Goal: Find specific page/section: Find specific page/section

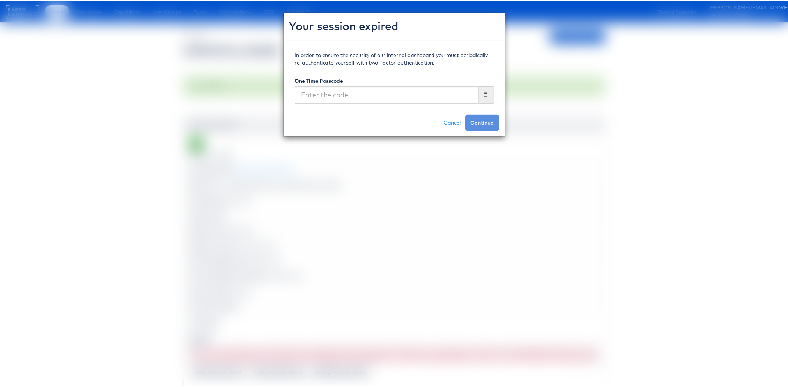
scroll to position [186, 0]
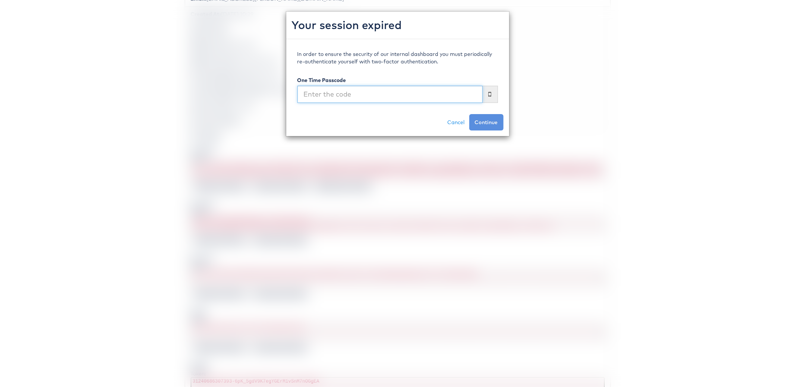
click at [419, 88] on input "text" at bounding box center [389, 94] width 185 height 17
click at [417, 88] on input "text" at bounding box center [389, 94] width 185 height 17
type input "311920"
click at [469, 114] on button "Continue" at bounding box center [486, 122] width 34 height 16
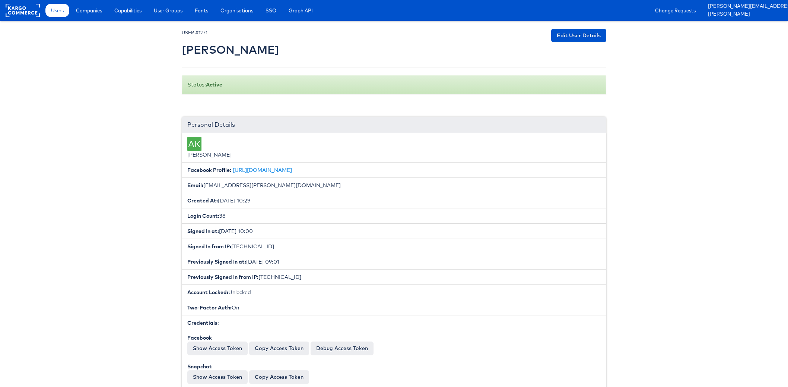
scroll to position [186, 0]
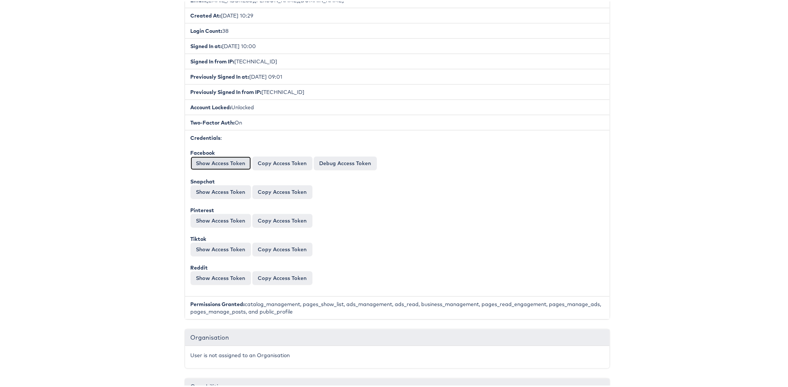
click at [219, 157] on button "Show Access Token" at bounding box center [221, 161] width 60 height 13
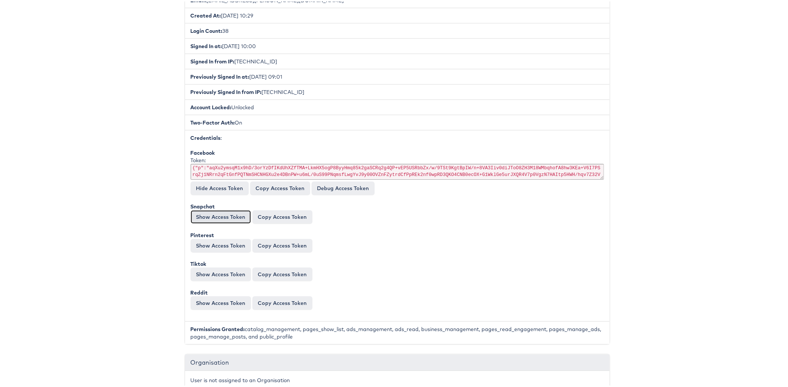
click at [207, 209] on button "Show Access Token" at bounding box center [221, 215] width 60 height 13
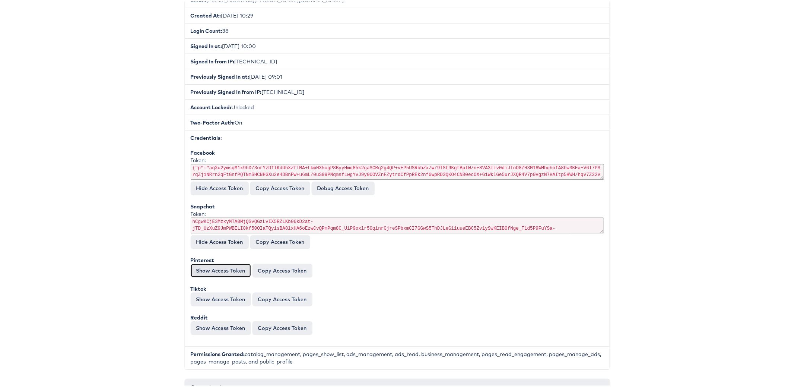
click at [204, 262] on button "Show Access Token" at bounding box center [221, 268] width 60 height 13
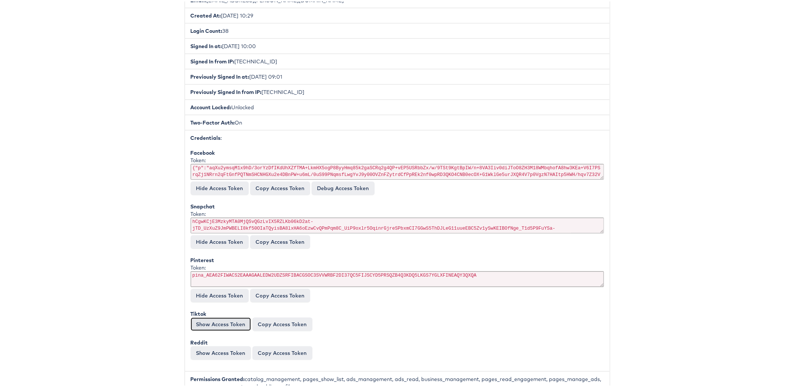
click at [203, 318] on button "Show Access Token" at bounding box center [221, 322] width 60 height 13
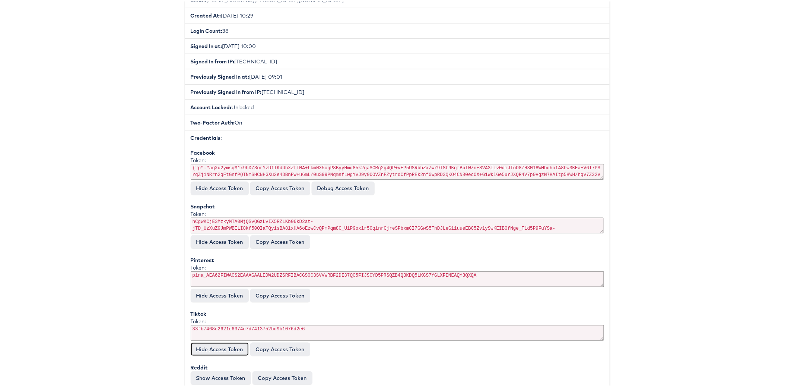
scroll to position [277, 0]
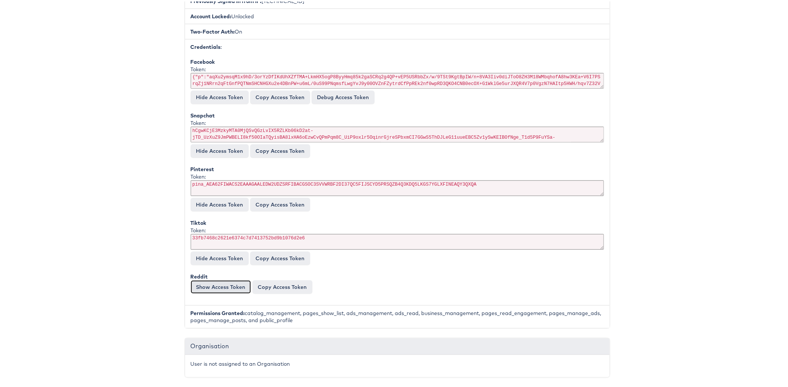
click at [195, 279] on button "Show Access Token" at bounding box center [221, 285] width 60 height 13
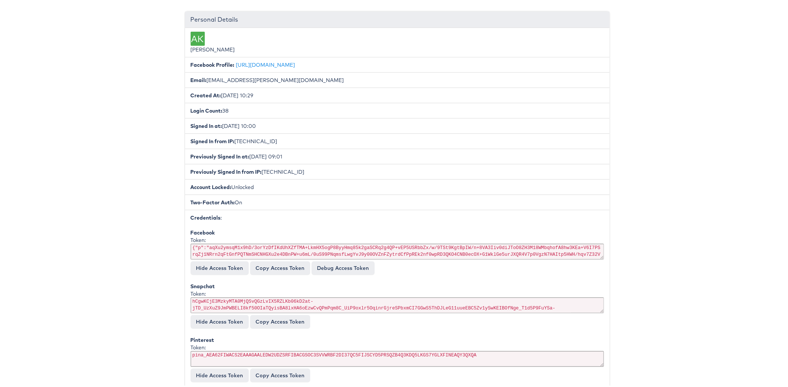
scroll to position [153, 0]
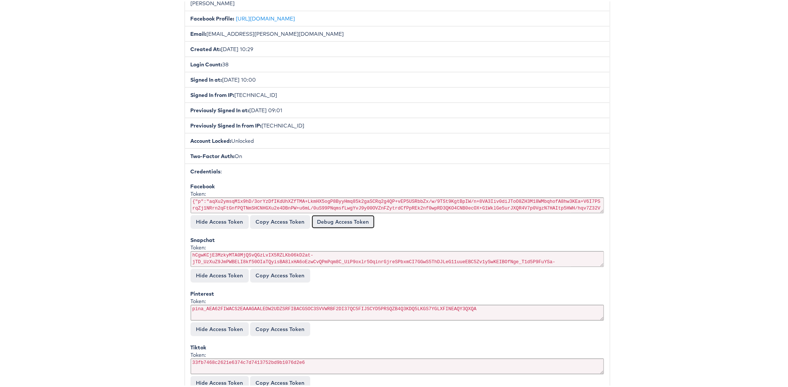
click at [351, 218] on link "Debug Access Token" at bounding box center [343, 219] width 63 height 13
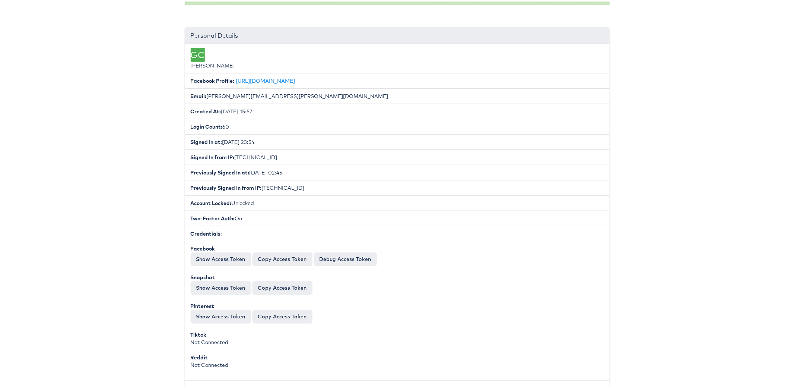
scroll to position [110, 0]
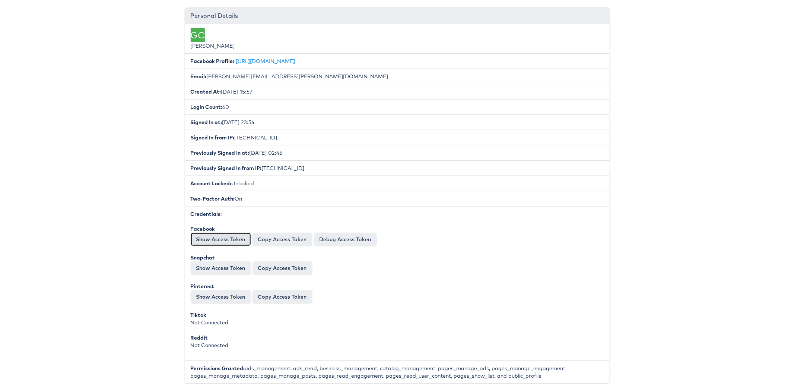
click at [202, 236] on button "Show Access Token" at bounding box center [221, 237] width 60 height 13
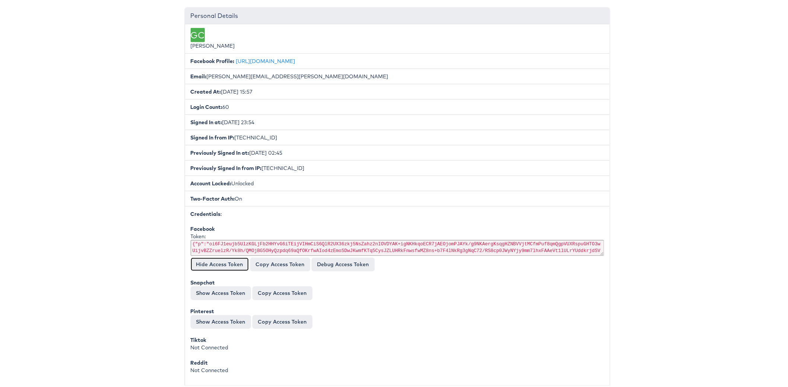
scroll to position [121, 0]
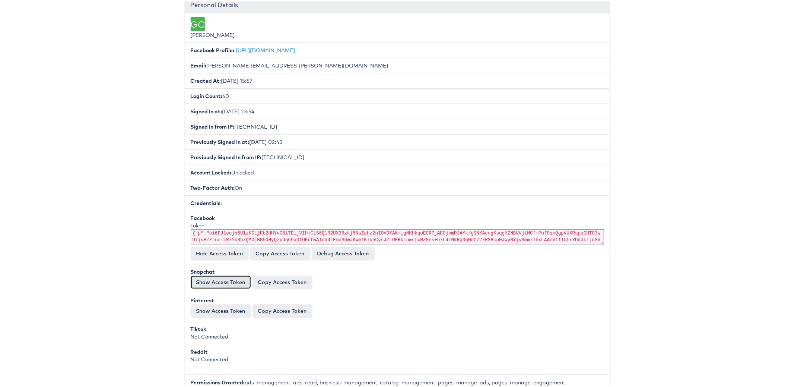
click at [226, 274] on button "Show Access Token" at bounding box center [221, 280] width 60 height 13
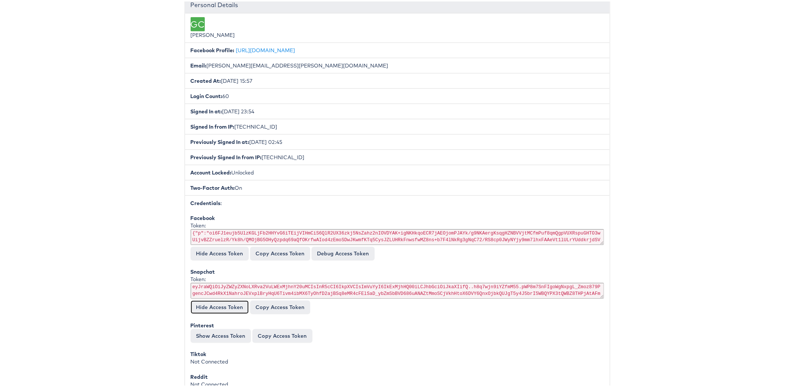
scroll to position [165, 0]
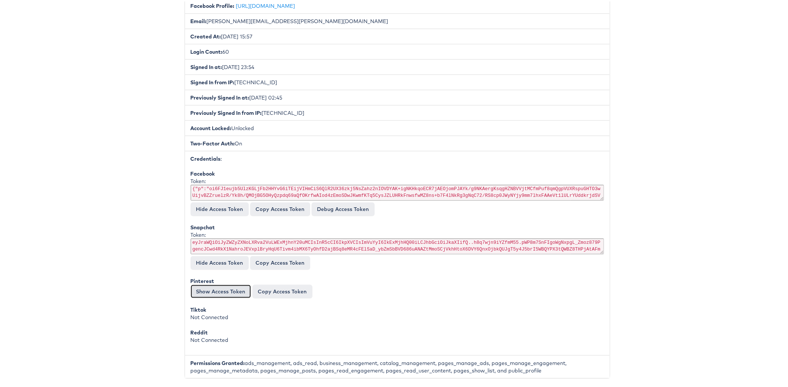
click at [199, 284] on button "Show Access Token" at bounding box center [221, 289] width 60 height 13
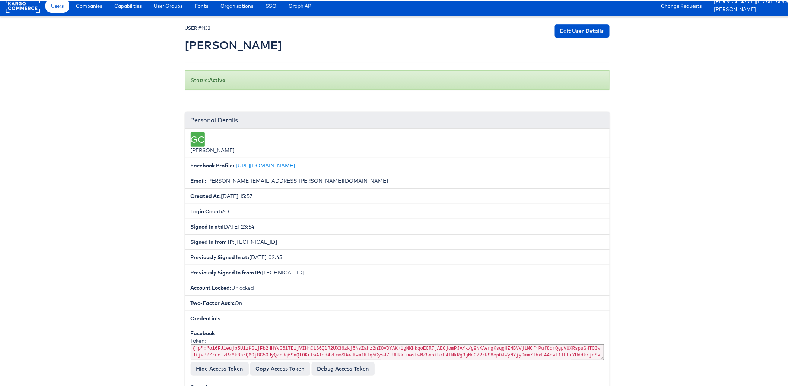
scroll to position [0, 0]
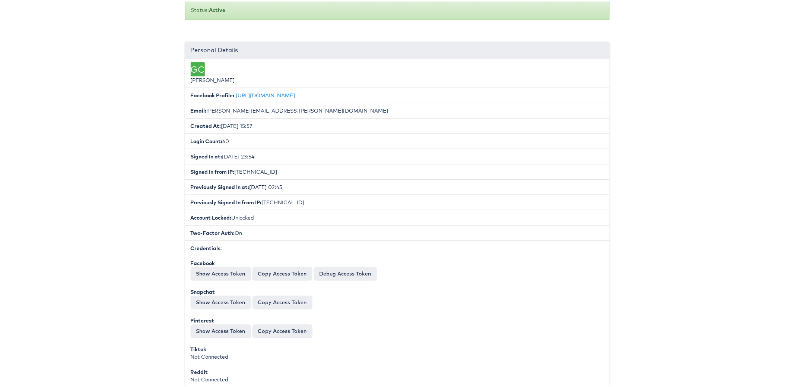
scroll to position [122, 0]
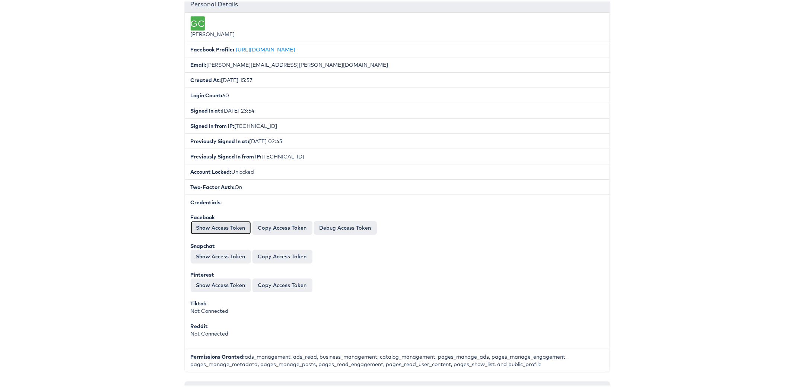
click at [219, 222] on button "Show Access Token" at bounding box center [221, 225] width 60 height 13
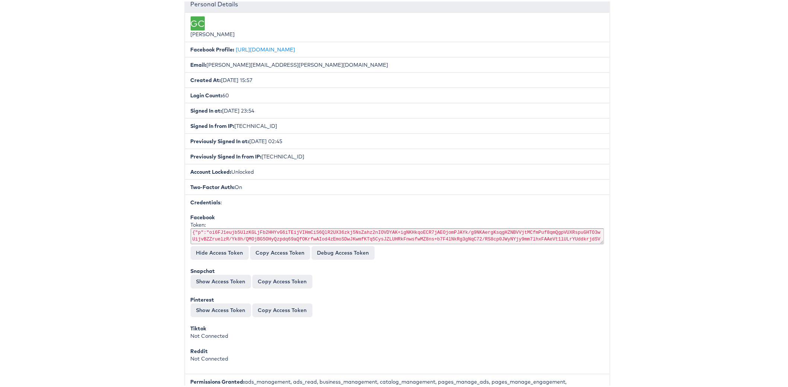
click at [199, 273] on button "Show Access Token" at bounding box center [221, 279] width 60 height 13
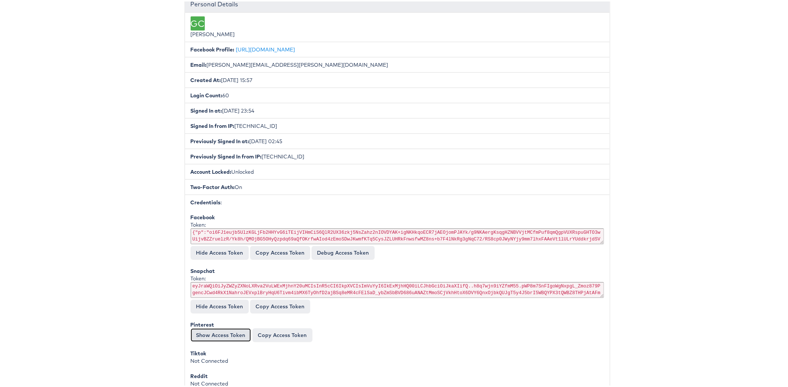
click at [202, 327] on button "Show Access Token" at bounding box center [221, 333] width 60 height 13
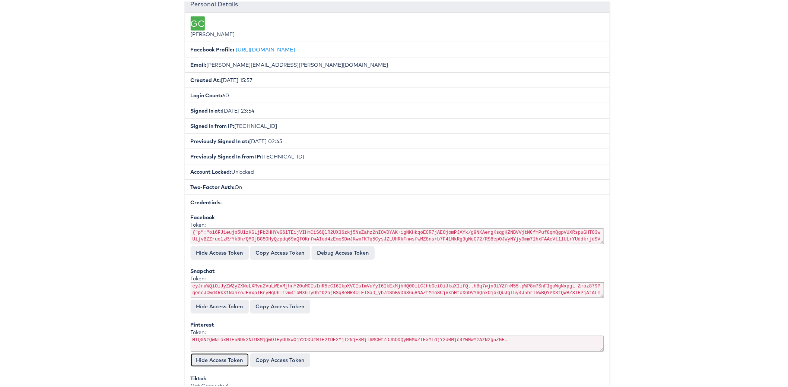
scroll to position [0, 0]
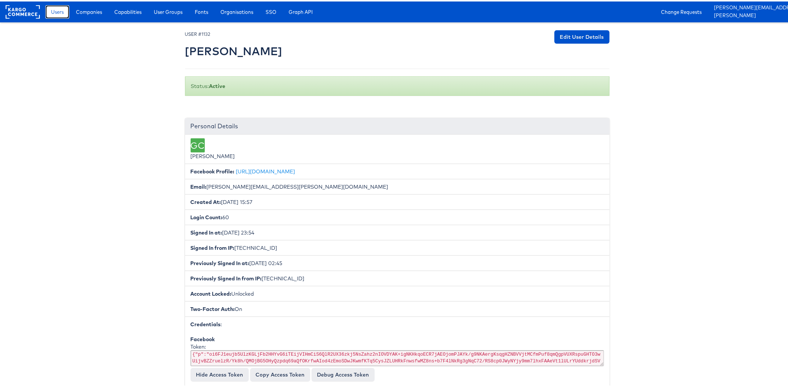
click at [63, 11] on span "Users" at bounding box center [57, 10] width 13 height 7
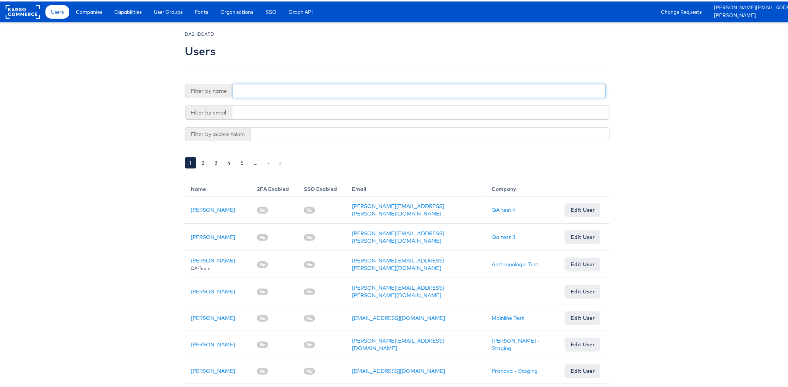
click at [242, 82] on input "text" at bounding box center [419, 89] width 373 height 14
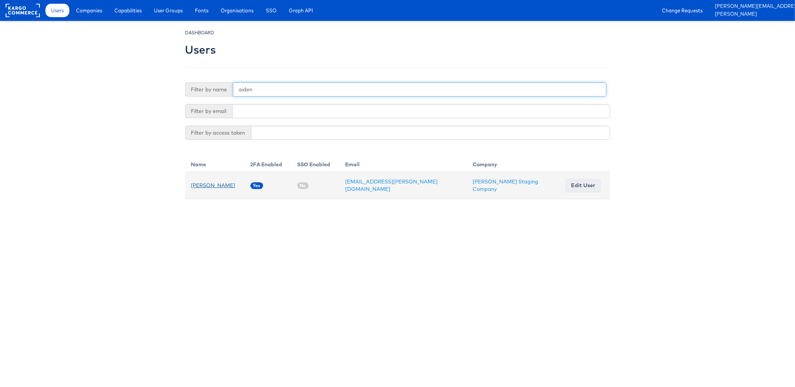
type input "aiden"
click at [206, 185] on link "[PERSON_NAME]" at bounding box center [213, 185] width 44 height 7
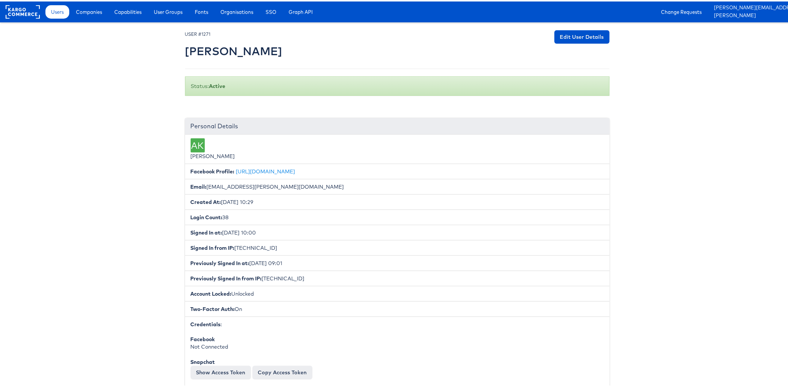
scroll to position [106, 0]
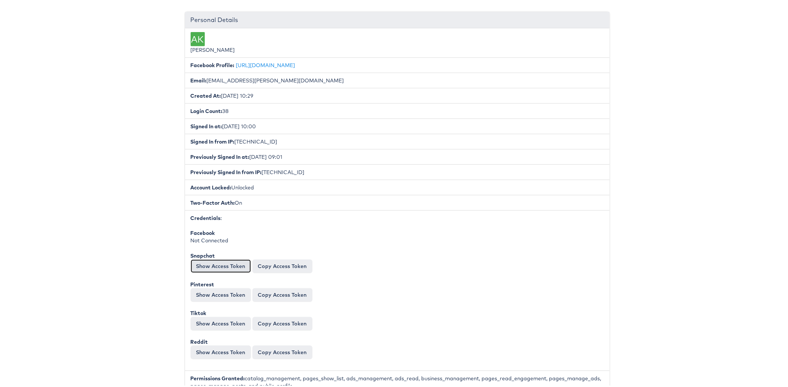
click at [206, 258] on button "Show Access Token" at bounding box center [221, 264] width 60 height 13
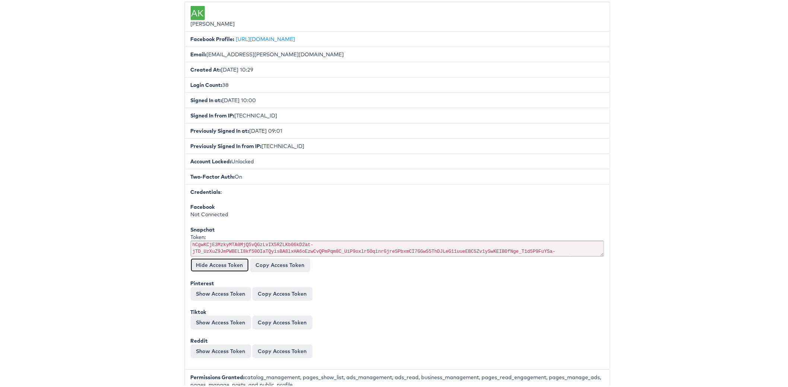
scroll to position [157, 0]
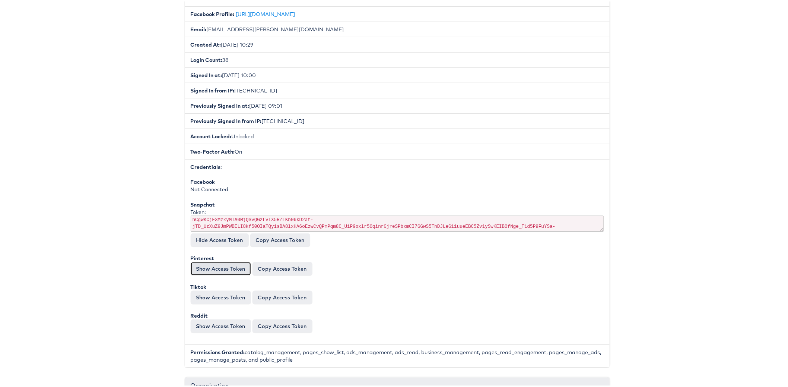
click at [196, 260] on button "Show Access Token" at bounding box center [221, 266] width 60 height 13
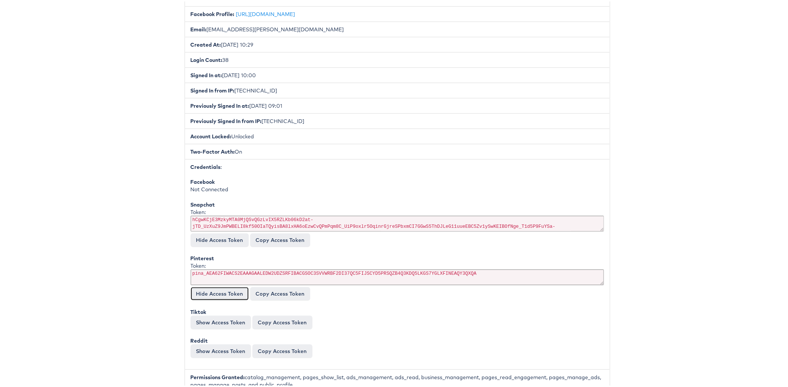
scroll to position [236, 0]
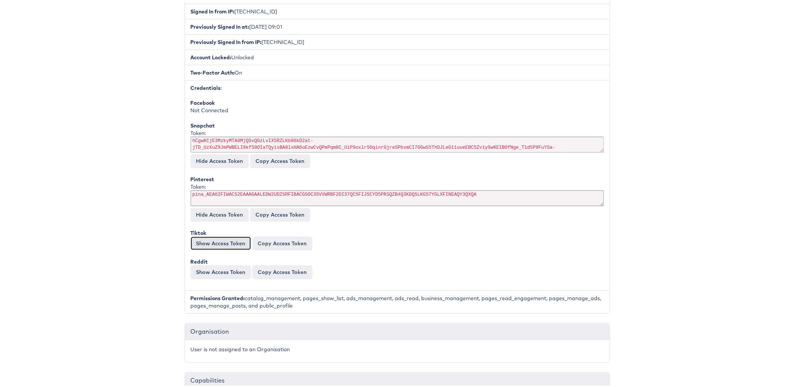
click at [196, 237] on button "Show Access Token" at bounding box center [221, 241] width 60 height 13
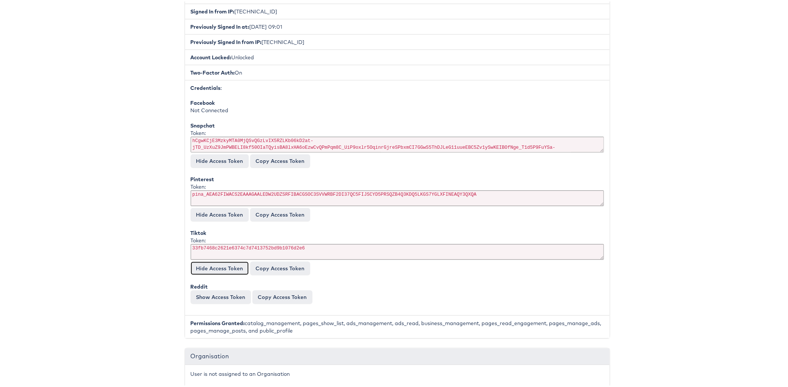
scroll to position [313, 0]
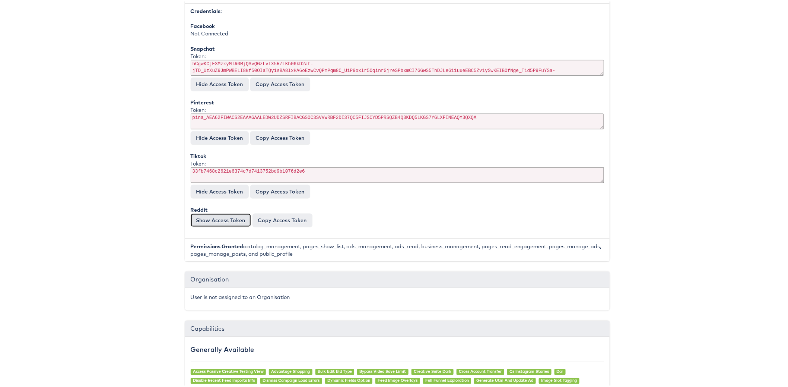
click at [220, 214] on button "Show Access Token" at bounding box center [221, 218] width 60 height 13
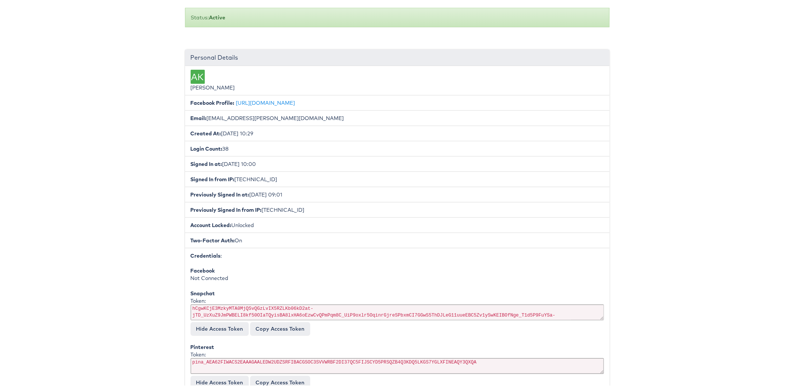
scroll to position [0, 0]
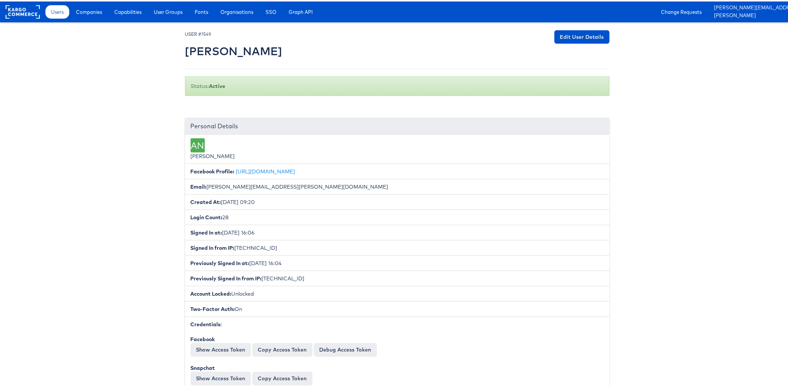
scroll to position [83, 0]
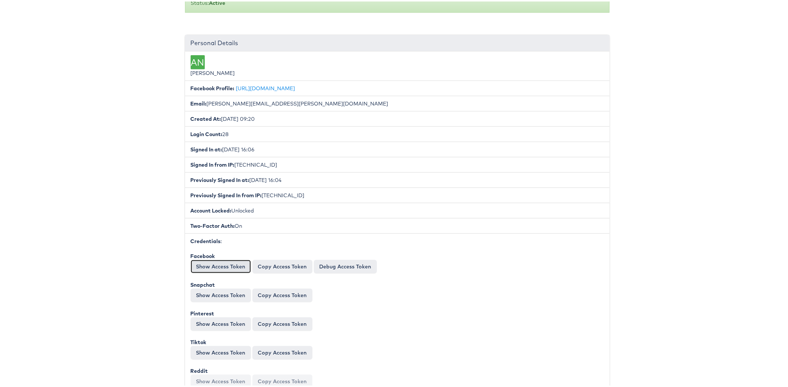
click at [199, 260] on button "Show Access Token" at bounding box center [221, 264] width 60 height 13
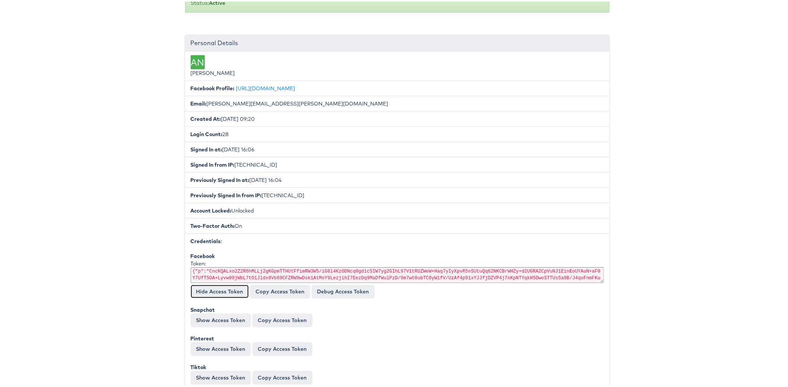
scroll to position [120, 0]
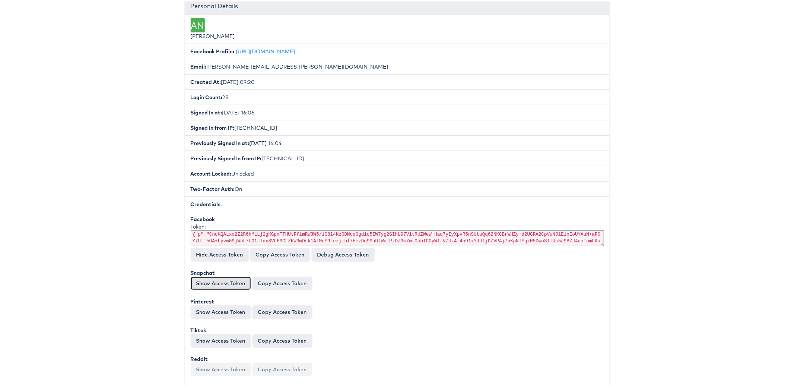
click at [212, 277] on button "Show Access Token" at bounding box center [221, 281] width 60 height 13
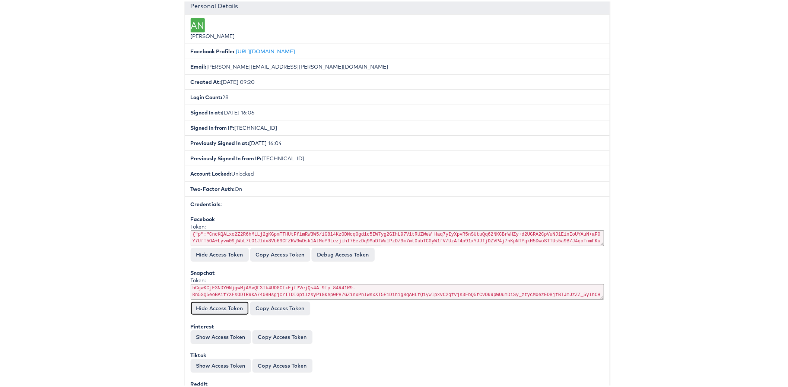
scroll to position [168, 0]
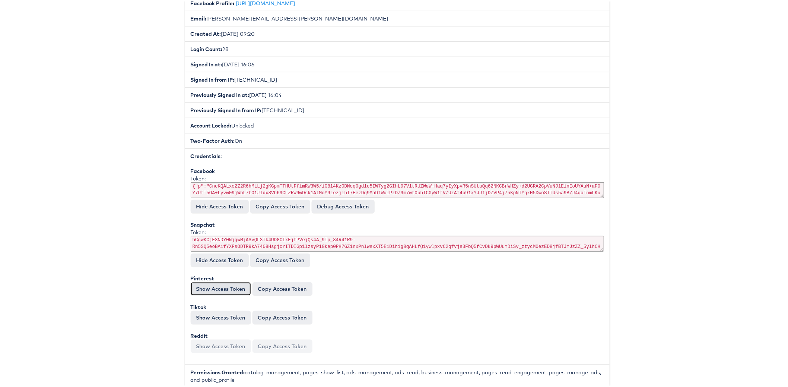
click at [207, 280] on button "Show Access Token" at bounding box center [221, 286] width 60 height 13
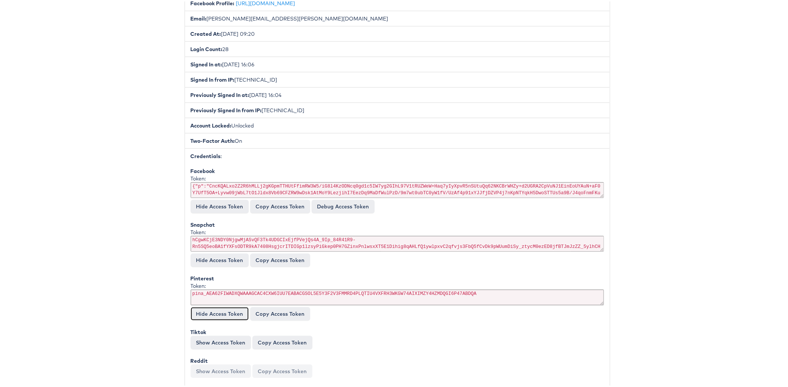
scroll to position [226, 0]
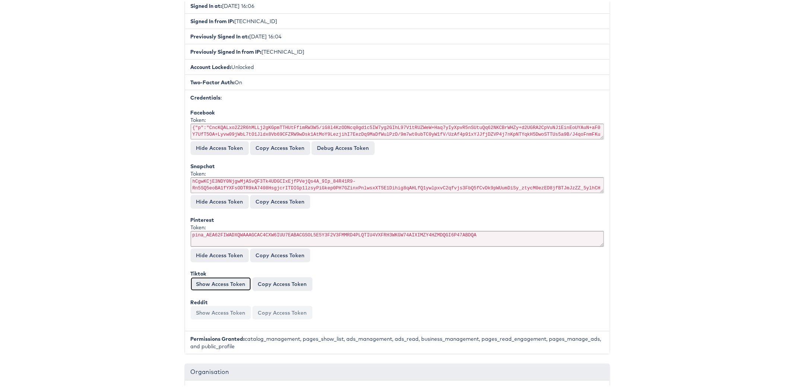
click at [196, 276] on button "Show Access Token" at bounding box center [221, 282] width 60 height 13
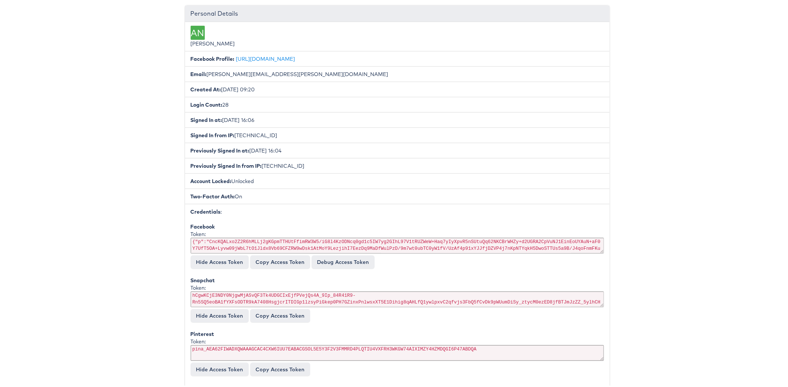
scroll to position [107, 0]
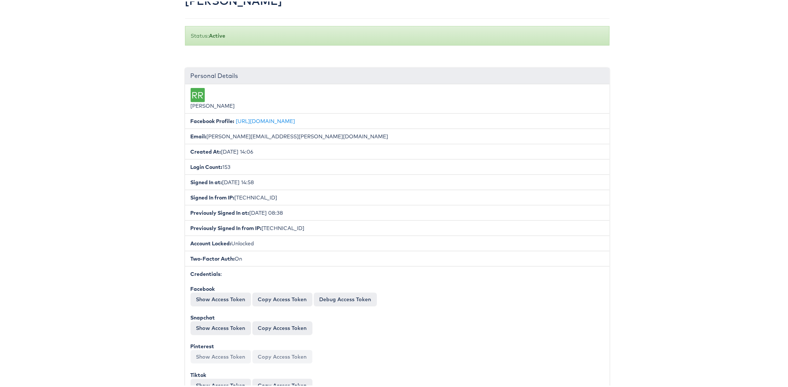
scroll to position [99, 0]
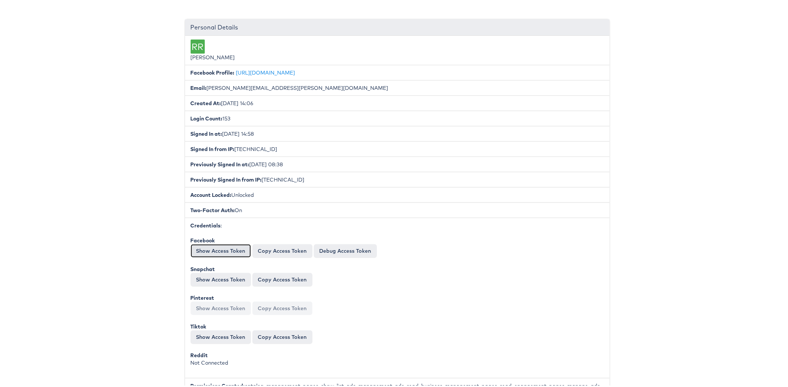
click at [196, 244] on button "Show Access Token" at bounding box center [221, 248] width 60 height 13
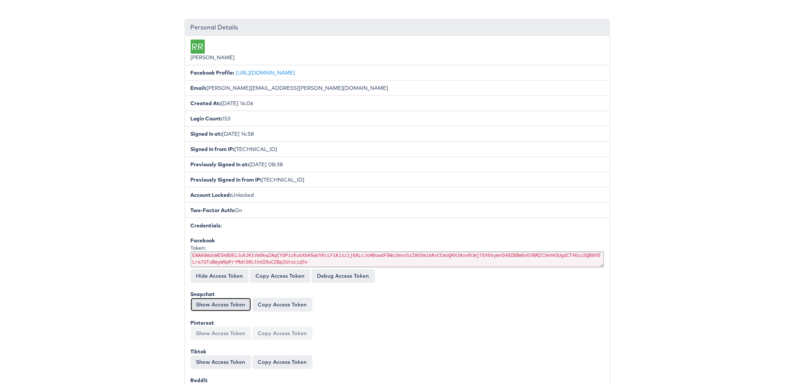
click at [197, 296] on button "Show Access Token" at bounding box center [221, 302] width 60 height 13
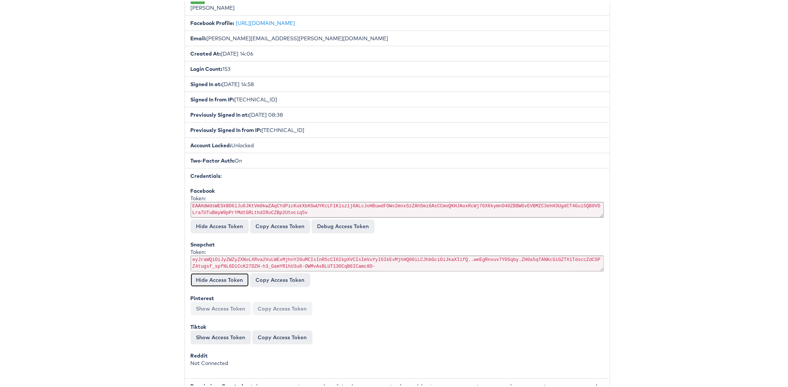
scroll to position [227, 0]
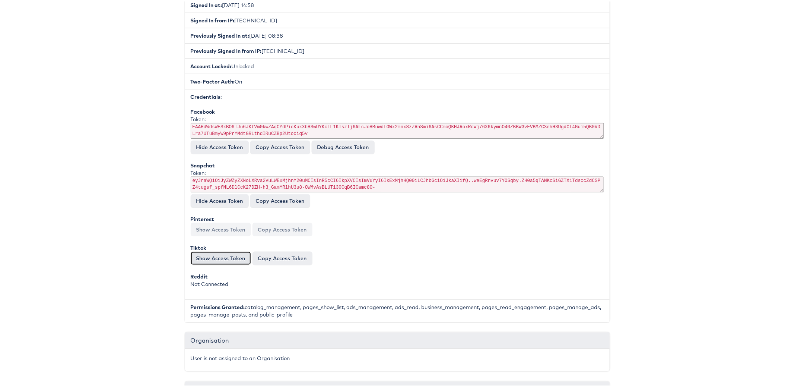
click at [210, 251] on button "Show Access Token" at bounding box center [221, 256] width 60 height 13
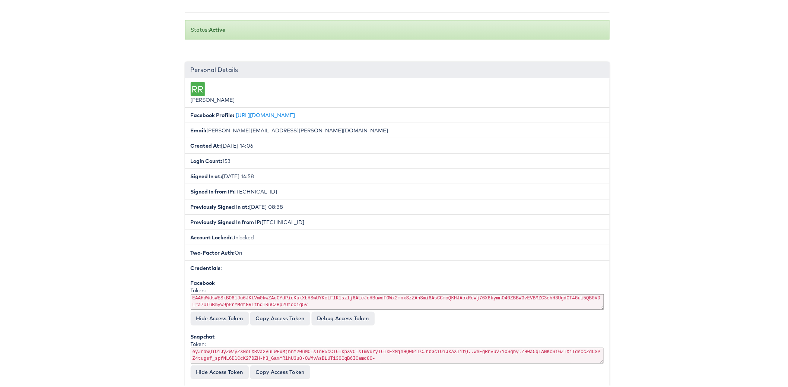
scroll to position [0, 0]
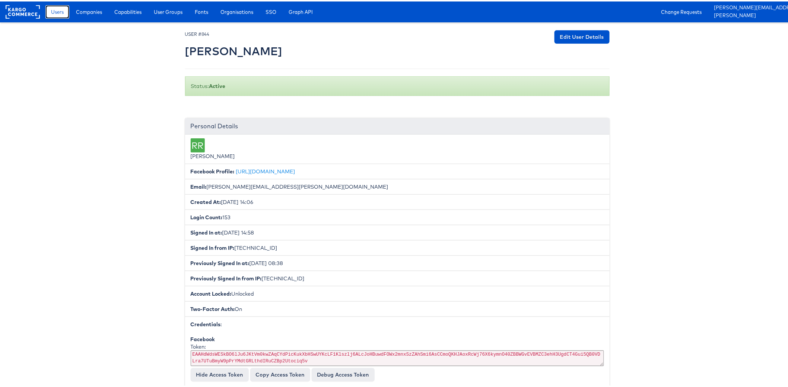
click at [59, 5] on link "Users" at bounding box center [57, 10] width 24 height 13
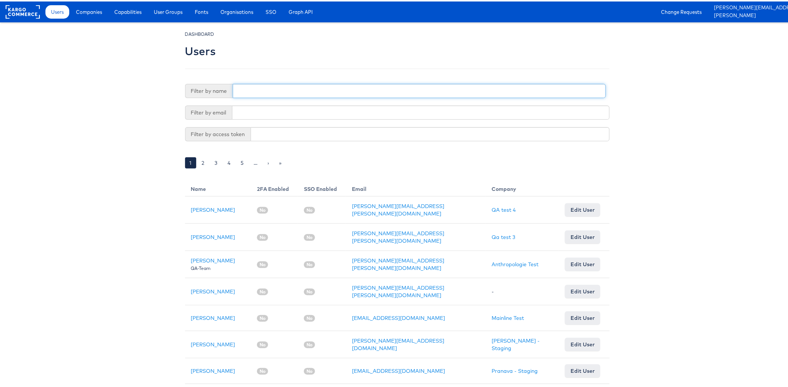
click at [235, 87] on input "text" at bounding box center [419, 89] width 373 height 14
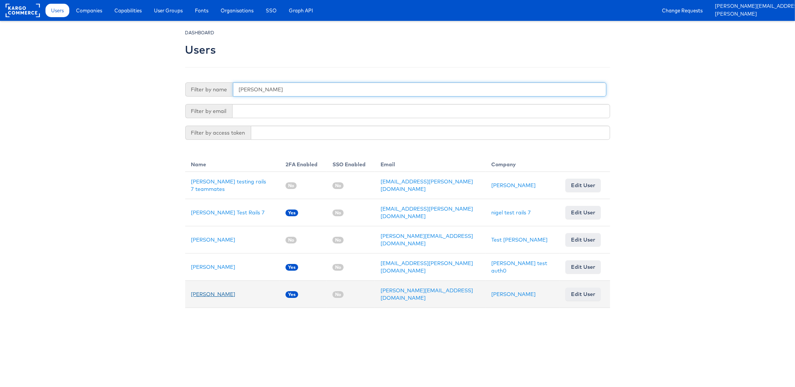
type input "nigel"
click at [220, 291] on link "Nigel O'Connor" at bounding box center [213, 294] width 44 height 7
